Goal: Task Accomplishment & Management: Use online tool/utility

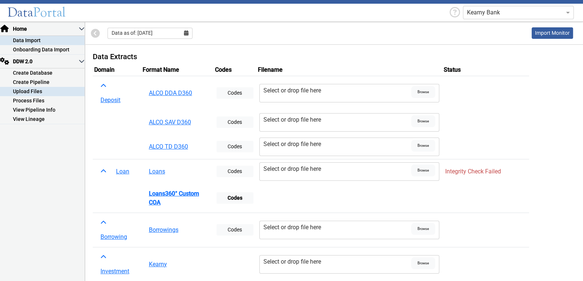
click at [43, 91] on link "Upload Files" at bounding box center [42, 91] width 85 height 9
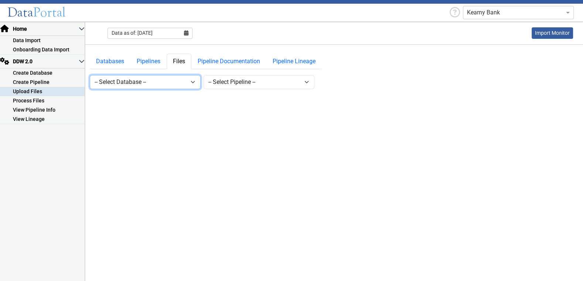
click at [159, 82] on select "-- Select Database -- DDW2_DENIS2_API_DEV DDW2_DENIS3_API_DEV DDW2_DENIS4_API_D…" at bounding box center [145, 82] width 111 height 14
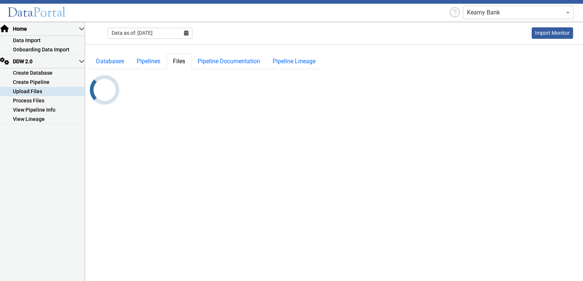
select select "7: Object"
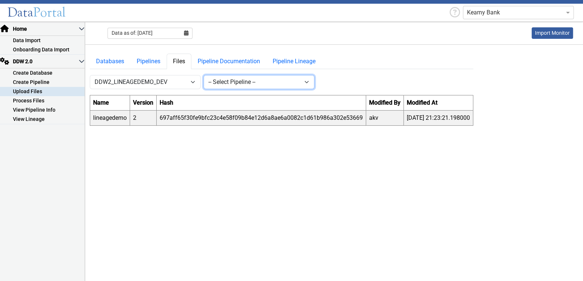
click at [249, 80] on select "-- Select Pipeline -- lineagedemo" at bounding box center [259, 82] width 111 height 14
select select "1: Object"
click at [204, 75] on select "-- Select Pipeline -- lineagedemo" at bounding box center [259, 82] width 111 height 14
click at [329, 83] on button "New" at bounding box center [328, 82] width 21 height 14
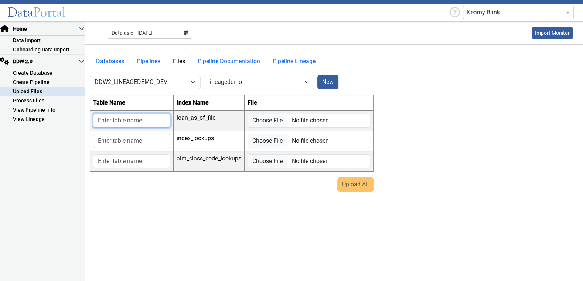
click at [138, 118] on input "text" at bounding box center [131, 120] width 77 height 14
type input "a"
click at [132, 138] on input "text" at bounding box center [131, 141] width 77 height 14
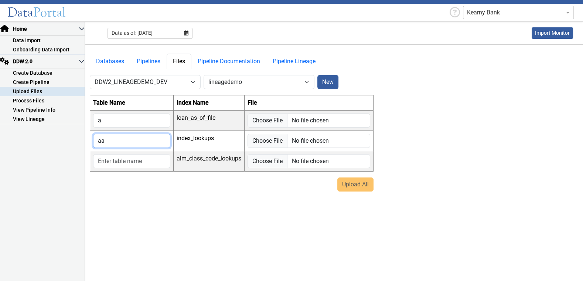
type input "aa"
click at [128, 160] on input "text" at bounding box center [131, 161] width 77 height 14
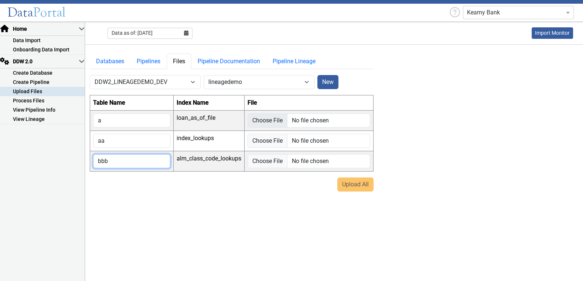
type input "bbb"
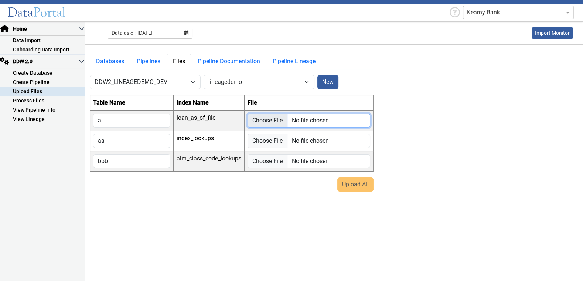
click at [271, 120] on input "file" at bounding box center [309, 120] width 123 height 14
click at [274, 120] on input "file" at bounding box center [309, 120] width 123 height 14
type input "C:\fakepath\sample (1).csv"
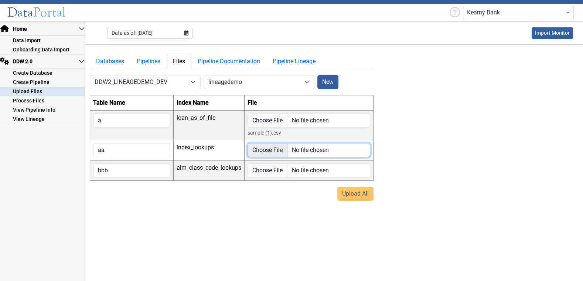
click at [258, 146] on input "file" at bounding box center [309, 150] width 123 height 14
type input "C:\fakepath\sample.csv"
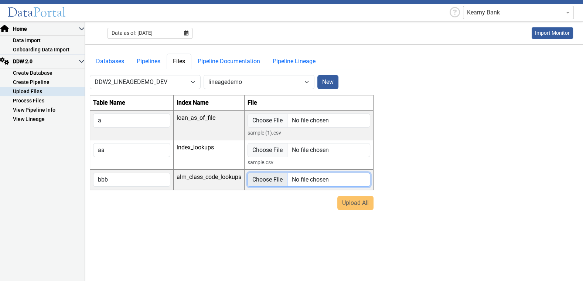
click at [272, 177] on input "file" at bounding box center [309, 180] width 123 height 14
type input "C:\fakepath\pii_sample_data.csv"
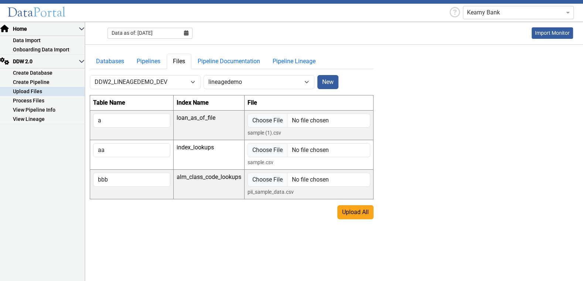
click at [410, 201] on main "Databases Pipelines Files Pipeline Documentation Pipeline Lineage -- Select Dat…" at bounding box center [334, 132] width 498 height 174
click at [353, 209] on button "Upload All" at bounding box center [356, 212] width 36 height 14
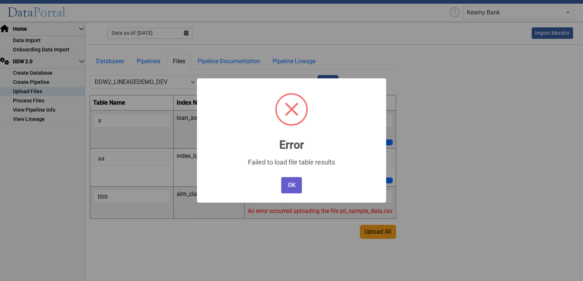
click at [292, 187] on button "OK" at bounding box center [291, 185] width 21 height 16
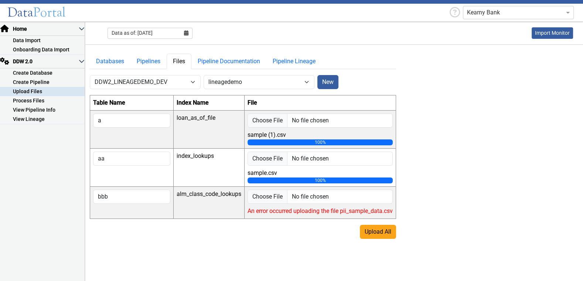
click at [402, 152] on main "Databases Pipelines Files Pipeline Documentation Pipeline Lineage -- Select Dat…" at bounding box center [334, 142] width 498 height 194
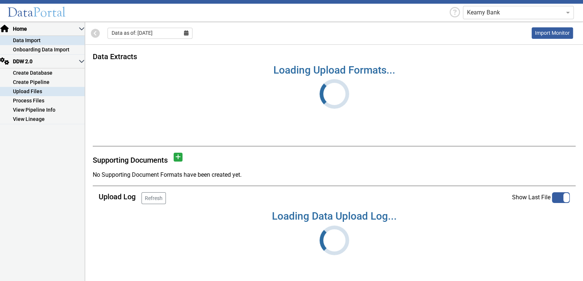
click at [44, 90] on link "Upload Files" at bounding box center [42, 91] width 85 height 9
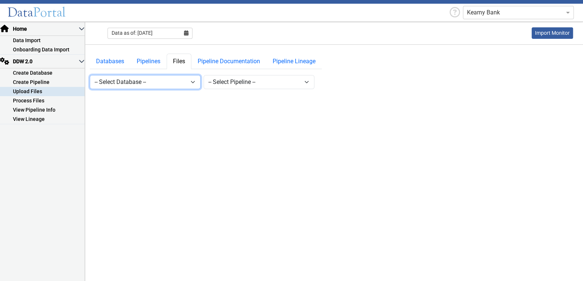
click at [184, 85] on select "-- Select Database -- DDW2_DENIS2_API_DEV DDW2_DENIS3_API_DEV DDW2_DENIS4_API_D…" at bounding box center [145, 82] width 111 height 14
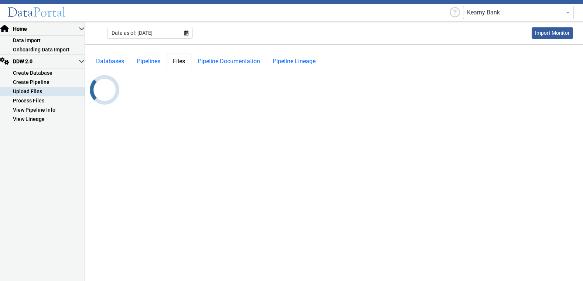
select select "7: Object"
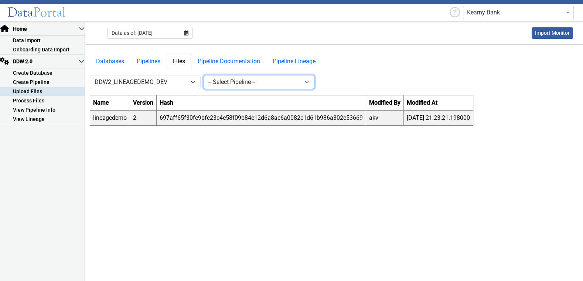
click at [264, 84] on select "-- Select Pipeline -- lineagedemo" at bounding box center [259, 82] width 111 height 14
select select "1: Object"
click at [204, 75] on select "-- Select Pipeline -- lineagedemo" at bounding box center [259, 82] width 111 height 14
click at [332, 82] on button "New" at bounding box center [328, 82] width 21 height 14
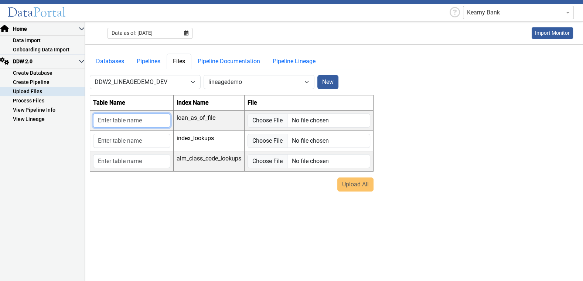
click at [153, 121] on input "text" at bounding box center [131, 120] width 77 height 14
type input "b"
click at [140, 141] on input "text" at bounding box center [131, 141] width 77 height 14
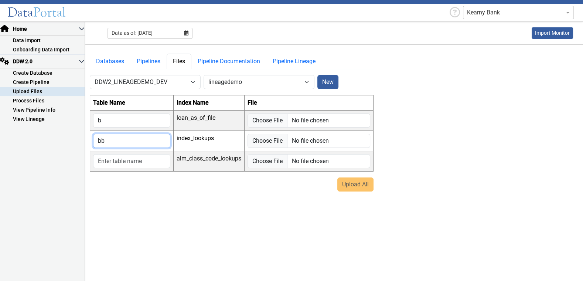
type input "bb"
click at [135, 159] on input "text" at bounding box center [131, 161] width 77 height 14
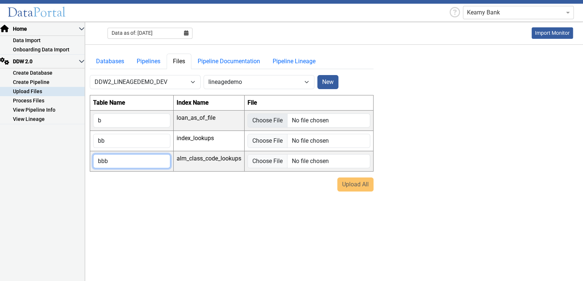
type input "bbb"
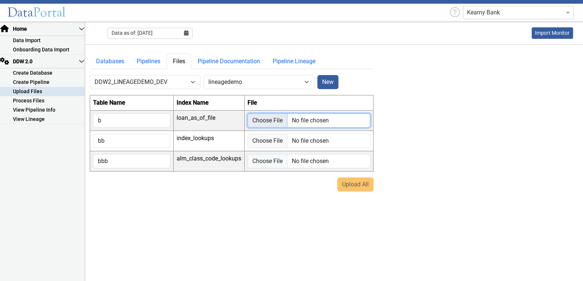
click at [263, 120] on input "file" at bounding box center [309, 120] width 123 height 14
click at [257, 120] on input "file" at bounding box center [309, 120] width 123 height 14
type input "C:\fakepath\pii_sample_data.csv"
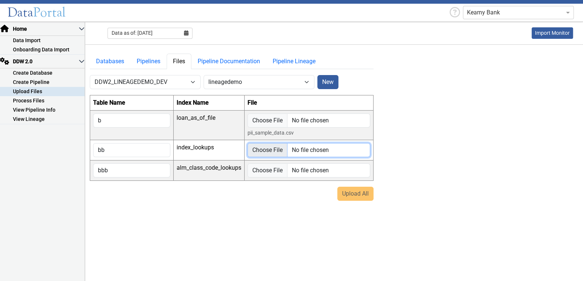
click at [261, 148] on input "file" at bounding box center [309, 150] width 123 height 14
type input "C:\fakepath\sample (1).csv"
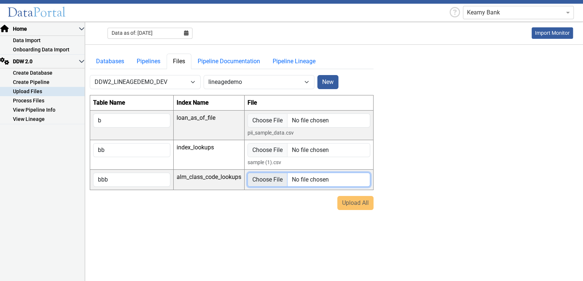
click at [265, 179] on input "file" at bounding box center [309, 180] width 123 height 14
type input "C:\fakepath\sample.csv"
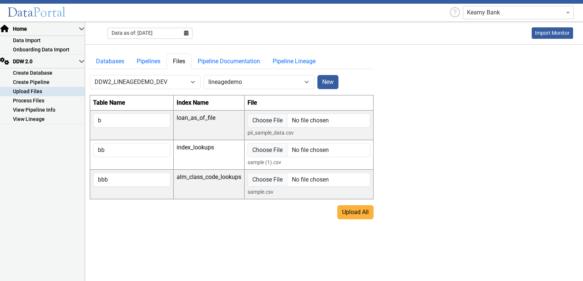
click at [356, 211] on button "Upload All" at bounding box center [356, 212] width 36 height 14
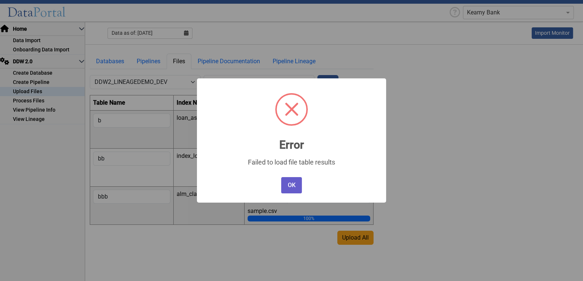
click at [294, 185] on button "OK" at bounding box center [291, 185] width 21 height 16
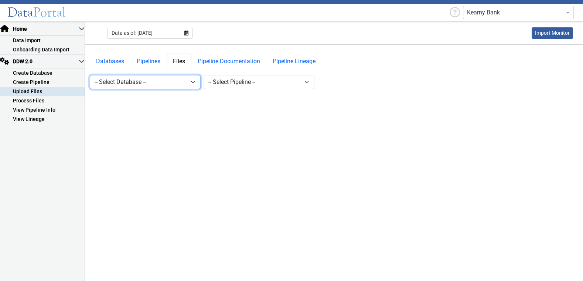
click at [188, 80] on select "-- Select Database -- DDW2_DENIS2_API_DEV DDW2_DENIS3_API_DEV DDW2_DENIS4_API_D…" at bounding box center [145, 82] width 111 height 14
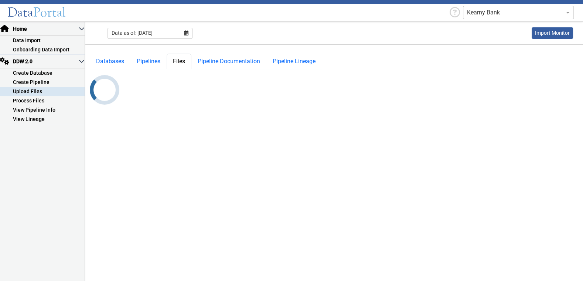
select select "7: Object"
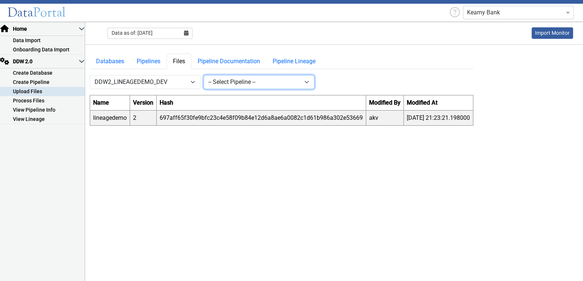
click at [261, 82] on select "-- Select Pipeline -- lineagedemo" at bounding box center [259, 82] width 111 height 14
select select "1: Object"
click at [204, 75] on select "-- Select Pipeline -- lineagedemo" at bounding box center [259, 82] width 111 height 14
click at [308, 82] on select "-- Select Pipeline -- lineagedemo" at bounding box center [259, 82] width 111 height 14
click at [328, 83] on button "New" at bounding box center [328, 82] width 21 height 14
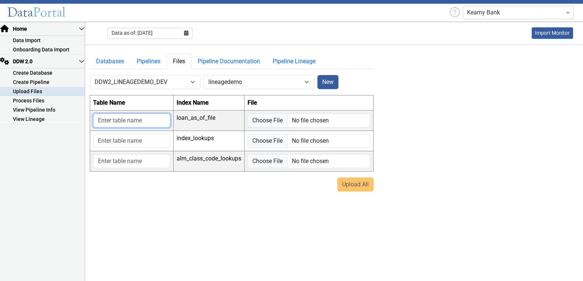
click at [146, 121] on input "text" at bounding box center [131, 120] width 77 height 14
click at [146, 139] on input "text" at bounding box center [131, 141] width 77 height 14
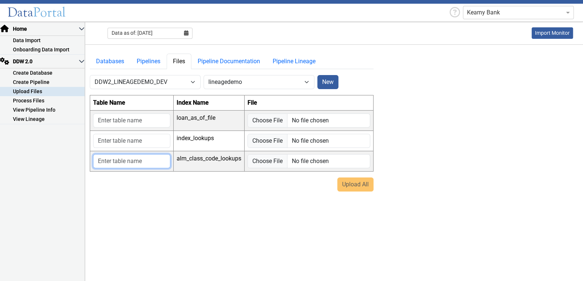
click at [145, 159] on input "text" at bounding box center [131, 161] width 77 height 14
